Goal: Check status: Check status

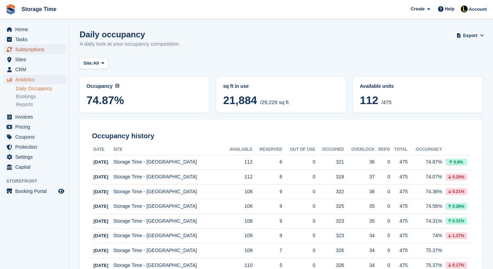
click at [33, 49] on span "Subscriptions" at bounding box center [35, 50] width 41 height 10
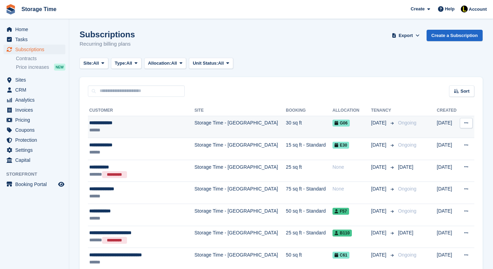
click at [286, 126] on td "30 sq ft" at bounding box center [309, 127] width 47 height 22
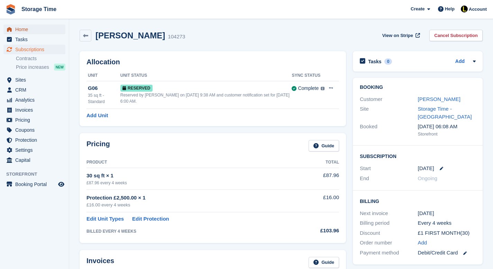
click at [26, 31] on span "Home" at bounding box center [35, 30] width 41 height 10
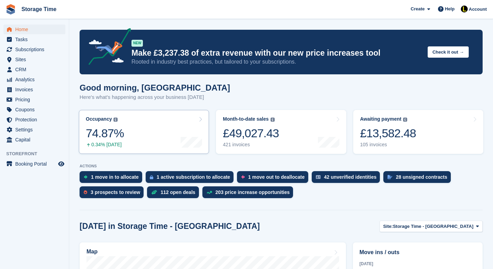
click at [132, 137] on link "Occupancy The percentage of all currently allocated units in terms of area. Inc…" at bounding box center [144, 132] width 130 height 44
click at [170, 132] on link "Occupancy The percentage of all currently allocated units in terms of area. Inc…" at bounding box center [144, 132] width 130 height 44
